Goal: Information Seeking & Learning: Learn about a topic

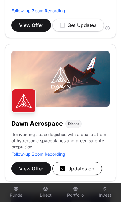
scroll to position [424, 0]
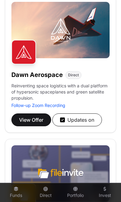
click at [48, 75] on h1 "Dawn Aerospace" at bounding box center [36, 75] width 51 height 9
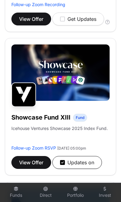
scroll to position [1242, 0]
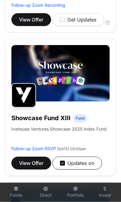
click at [28, 165] on button "View Offer" at bounding box center [31, 163] width 40 height 13
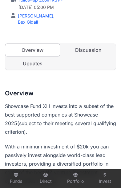
scroll to position [171, 0]
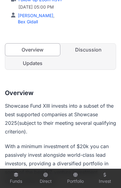
click at [38, 67] on link "Updates" at bounding box center [32, 63] width 55 height 12
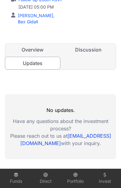
scroll to position [0, 2]
click at [91, 50] on link "Discussion" at bounding box center [88, 50] width 55 height 12
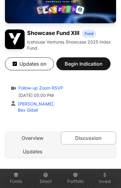
scroll to position [83, 0]
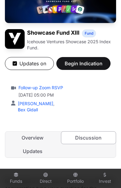
click at [26, 137] on link "Overview" at bounding box center [32, 138] width 55 height 12
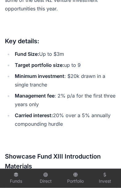
scroll to position [344, 0]
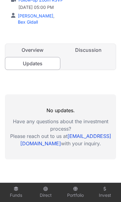
scroll to position [0, 2]
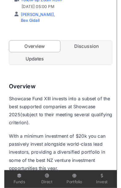
scroll to position [0, 2]
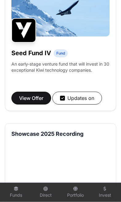
scroll to position [1451, 0]
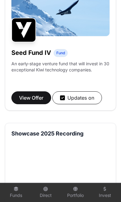
click at [29, 102] on span "View Offer" at bounding box center [31, 97] width 24 height 7
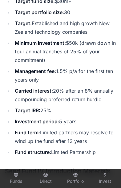
scroll to position [331, 0]
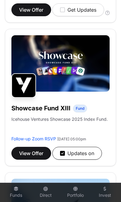
scroll to position [1253, 0]
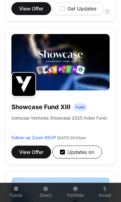
click at [25, 156] on span "View Offer" at bounding box center [31, 152] width 24 height 7
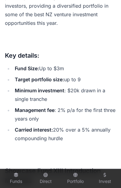
scroll to position [343, 0]
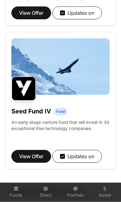
click at [28, 160] on span "View Offer" at bounding box center [31, 156] width 24 height 7
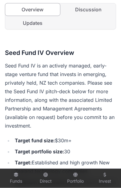
scroll to position [182, 0]
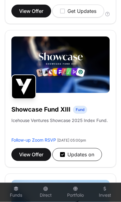
scroll to position [1252, 0]
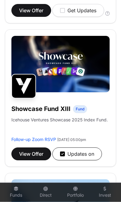
click at [25, 156] on button "View Offer" at bounding box center [31, 154] width 40 height 13
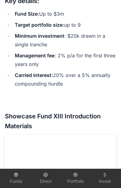
scroll to position [386, 0]
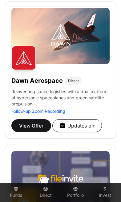
scroll to position [412, 0]
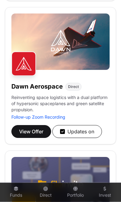
click at [28, 130] on span "View Offer" at bounding box center [31, 131] width 24 height 7
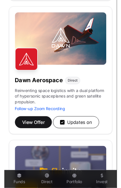
scroll to position [0, 0]
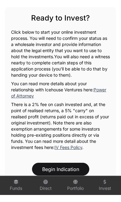
scroll to position [885, 0]
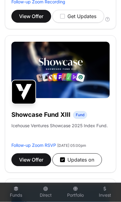
scroll to position [1245, 0]
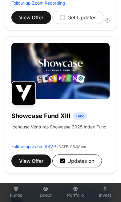
click at [31, 165] on span "View Offer" at bounding box center [31, 160] width 24 height 7
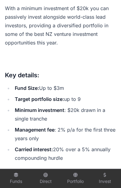
scroll to position [370, 0]
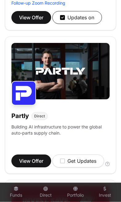
scroll to position [958, 0]
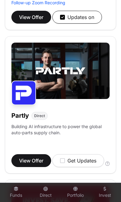
click at [25, 158] on span "View Offer" at bounding box center [31, 160] width 24 height 7
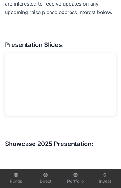
scroll to position [829, 0]
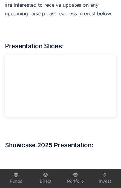
click at [76, 187] on link "Portfolio" at bounding box center [75, 178] width 25 height 17
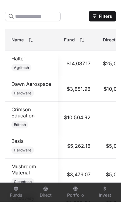
scroll to position [426, 0]
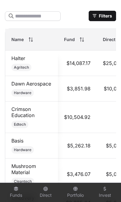
click at [19, 83] on link "Dawn Aerospace" at bounding box center [31, 84] width 40 height 6
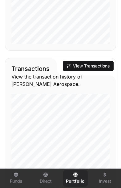
scroll to position [698, 0]
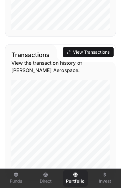
click at [90, 47] on button "View Transactions" at bounding box center [88, 52] width 51 height 10
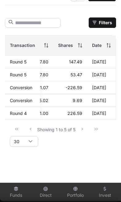
scroll to position [0, 190]
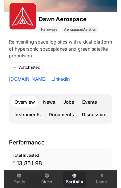
scroll to position [698, 0]
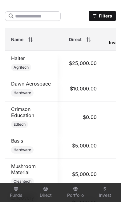
scroll to position [0, 34]
click at [22, 84] on link "Dawn Aerospace" at bounding box center [31, 84] width 40 height 6
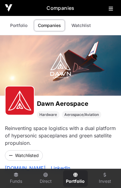
click at [110, 10] on icon at bounding box center [110, 8] width 4 height 5
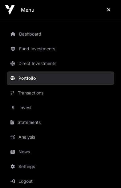
click at [23, 109] on link "Invest" at bounding box center [60, 108] width 107 height 14
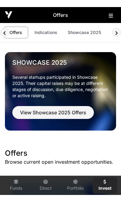
scroll to position [0, 12]
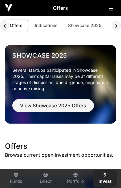
click at [46, 25] on link "Indications" at bounding box center [46, 26] width 31 height 12
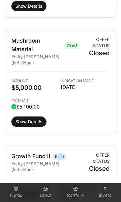
scroll to position [1459, 0]
